Goal: Task Accomplishment & Management: Manage account settings

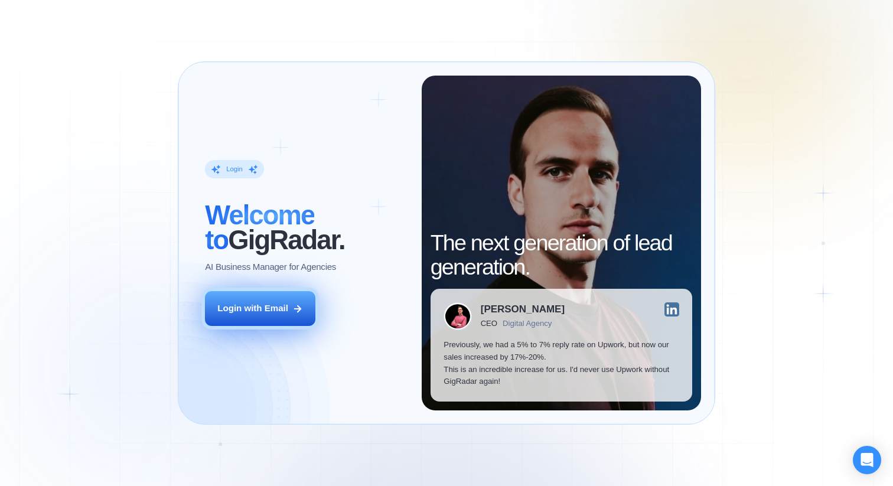
click at [262, 308] on div "Login with Email" at bounding box center [252, 308] width 71 height 12
click at [280, 307] on div "Login with Email" at bounding box center [252, 308] width 71 height 12
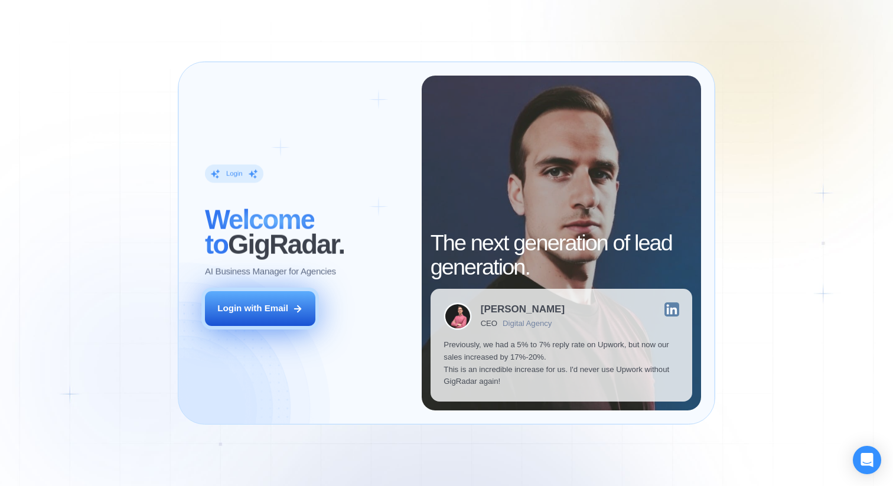
click at [279, 318] on button "Login with Email" at bounding box center [260, 308] width 110 height 35
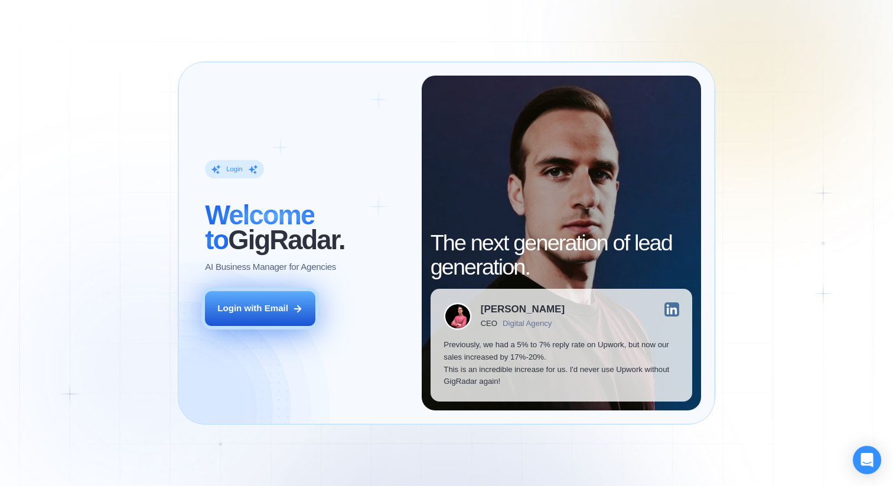
click at [252, 315] on button "Login with Email" at bounding box center [260, 308] width 110 height 35
click at [259, 314] on div "Login with Email" at bounding box center [252, 308] width 71 height 12
click at [274, 313] on div "Login with Email" at bounding box center [252, 308] width 71 height 12
